Goal: Task Accomplishment & Management: Use online tool/utility

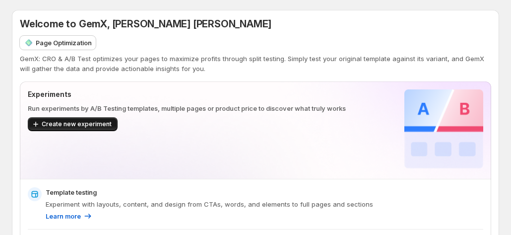
scroll to position [99, 0]
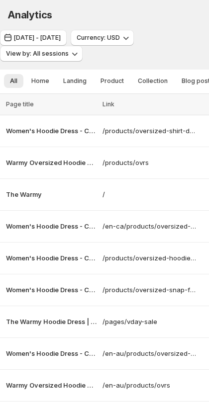
click at [52, 39] on span "[DATE] - [DATE]" at bounding box center [37, 38] width 47 height 8
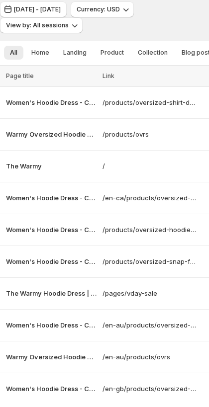
scroll to position [50, 0]
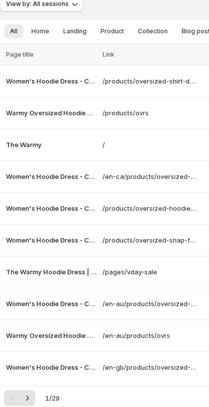
click at [59, 3] on span "View by: All sessions" at bounding box center [37, 4] width 63 height 8
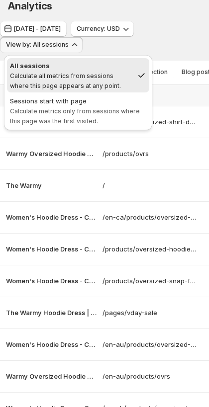
scroll to position [0, 0]
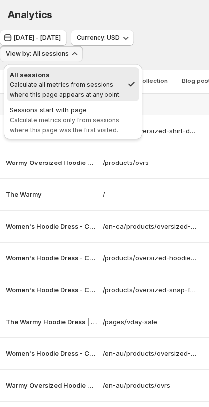
click at [61, 40] on span "Jun 24, 2025 - Jul 23, 2025" at bounding box center [37, 38] width 47 height 8
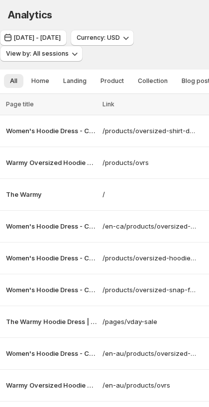
click at [61, 35] on span "Jun 24, 2025 - Jul 23, 2025" at bounding box center [37, 38] width 47 height 8
click at [50, 38] on span "Jun 24, 2025 - Jul 23, 2025" at bounding box center [37, 38] width 47 height 8
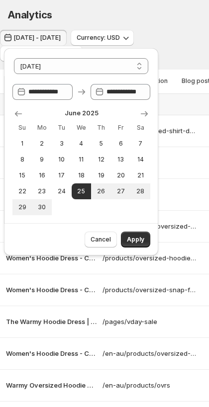
click at [38, 147] on span "2" at bounding box center [42, 144] width 12 height 8
type input "**********"
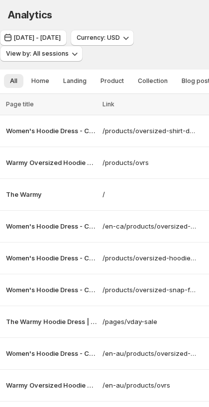
click at [190, 2] on div "Analytics. This page is ready Analytics" at bounding box center [104, 15] width 209 height 30
click at [49, 42] on button "Jun 24, 2025 - Jul 23, 2025" at bounding box center [33, 38] width 67 height 16
click at [46, 41] on span "Jun 24, 2025 - Jul 23, 2025" at bounding box center [37, 38] width 47 height 8
click at [175, 52] on div "Jun 24, 2025 - Jul 23, 2025 Currency: USD View by: All sessions" at bounding box center [104, 46] width 209 height 32
click at [71, 55] on icon "button" at bounding box center [75, 54] width 10 height 10
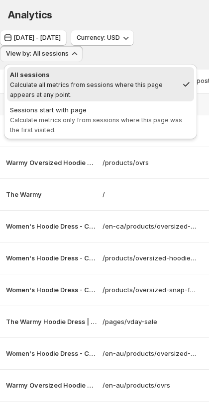
click at [71, 55] on icon "button" at bounding box center [75, 54] width 10 height 10
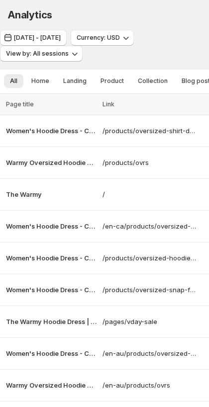
click at [173, 53] on div "Jun 24, 2025 - Jul 23, 2025 Currency: USD View by: All sessions" at bounding box center [104, 46] width 209 height 32
click at [48, 32] on button "Jun 24, 2025 - Jul 23, 2025" at bounding box center [33, 38] width 67 height 16
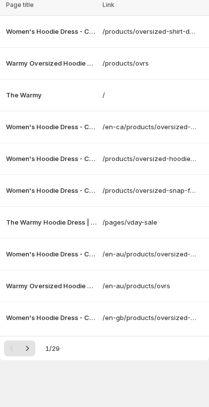
scroll to position [50, 0]
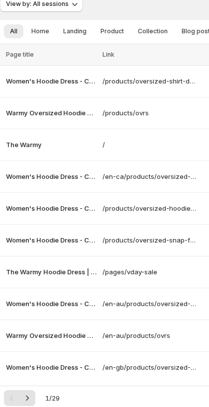
click at [46, 80] on p "Women's Hoodie Dress - Casual Long Sleeve Pullover Sweatshirt Dress" at bounding box center [51, 81] width 90 height 10
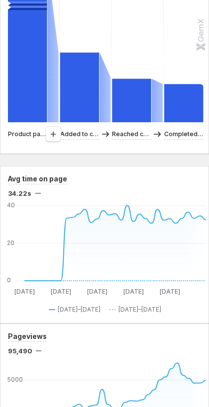
scroll to position [464, 0]
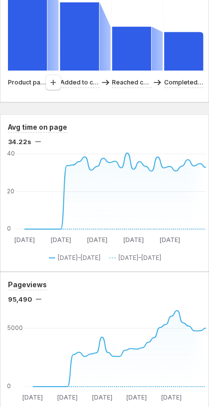
click at [59, 90] on button "button" at bounding box center [53, 82] width 16 height 16
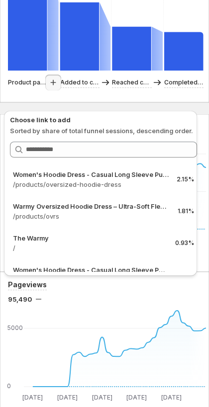
scroll to position [513, 0]
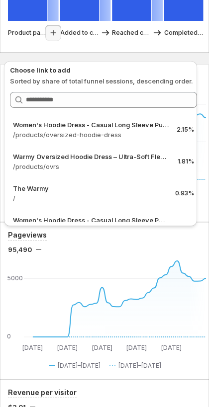
click at [70, 131] on p "/products/oversized-hoodie-dress" at bounding box center [90, 135] width 155 height 10
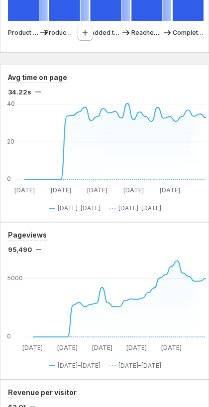
click at [82, 38] on icon "button" at bounding box center [85, 33] width 10 height 10
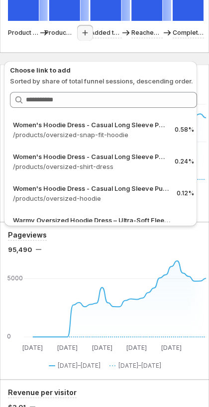
click at [74, 131] on p "/products/oversized-snap-fit-hoodie" at bounding box center [89, 135] width 153 height 10
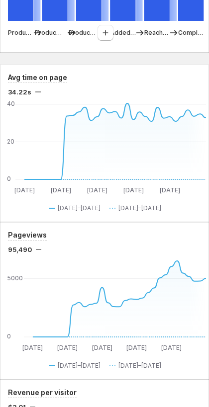
click at [103, 38] on icon "button" at bounding box center [105, 33] width 10 height 10
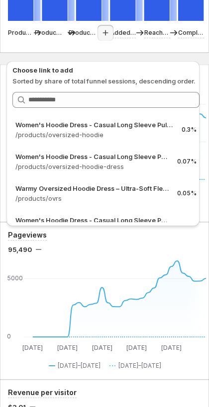
click at [91, 125] on p "Women's Hoodie Dress - Casual Long Sleeve Pullover Sweatshirt Dress" at bounding box center [94, 125] width 158 height 10
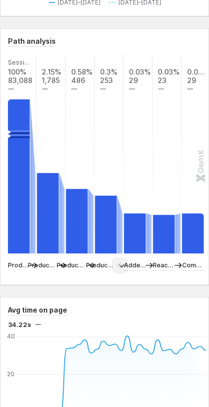
scroll to position [265, 0]
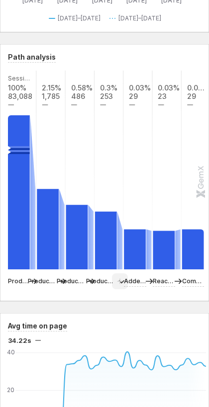
click at [50, 99] on rect at bounding box center [51, 170] width 30 height 199
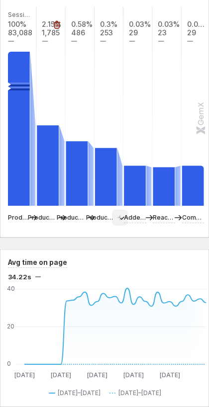
scroll to position [315, 0]
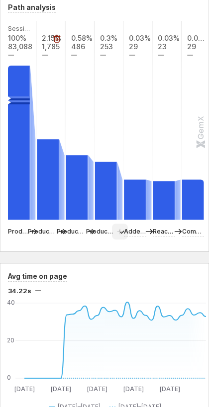
click at [56, 41] on icon "button" at bounding box center [56, 39] width 1 height 3
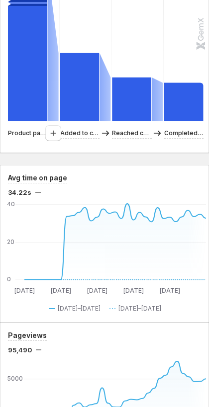
scroll to position [414, 0]
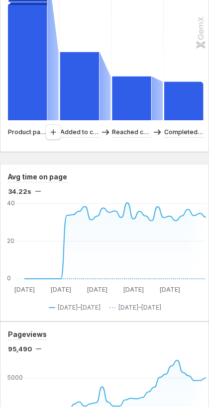
click at [52, 137] on icon "button" at bounding box center [53, 132] width 10 height 10
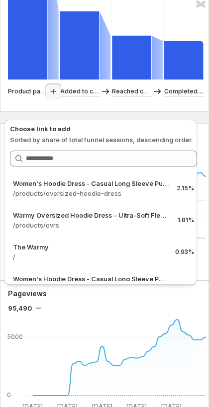
scroll to position [464, 0]
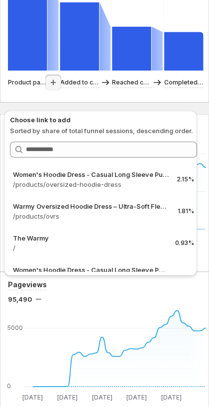
click at [58, 178] on p "Women's Hoodie Dress - Casual Long Sleeve Pullover Sweatshirt Dress" at bounding box center [90, 174] width 155 height 10
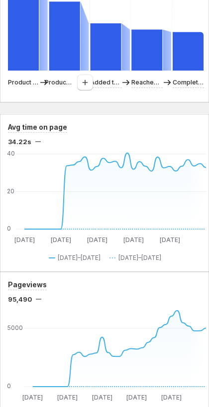
click at [85, 87] on icon "button" at bounding box center [85, 82] width 10 height 10
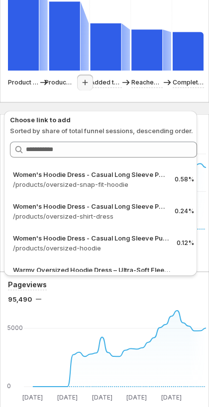
scroll to position [563, 0]
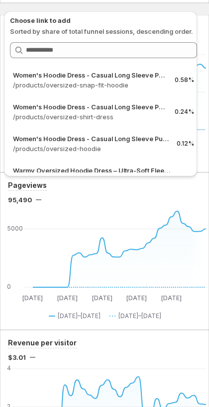
click at [86, 104] on p "Women's Hoodie Dress - Casual Long Sleeve Pullover Sweatshirt Dress" at bounding box center [89, 107] width 153 height 10
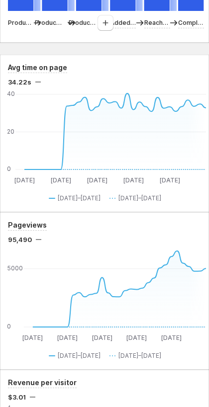
scroll to position [513, 0]
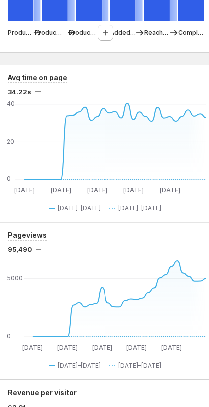
click at [100, 41] on button "button" at bounding box center [105, 33] width 16 height 16
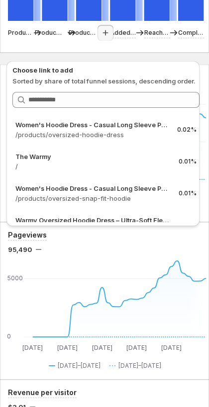
click at [97, 132] on p "/products/oversized-hoodie-dress" at bounding box center [91, 135] width 153 height 10
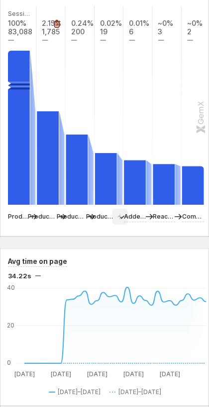
scroll to position [315, 0]
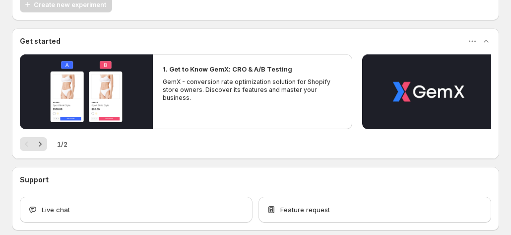
scroll to position [112, 0]
